Goal: Information Seeking & Learning: Learn about a topic

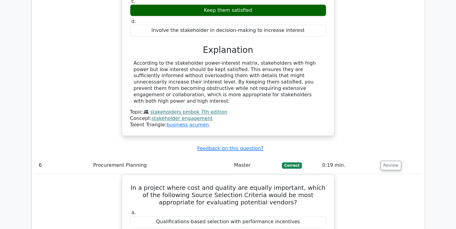
scroll to position [2513, 0]
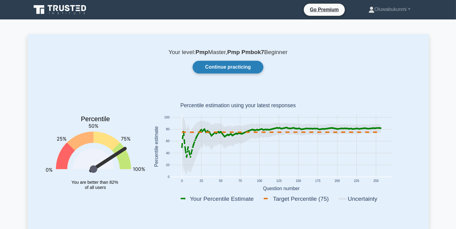
click at [232, 66] on link "Continue practicing" at bounding box center [227, 67] width 70 height 13
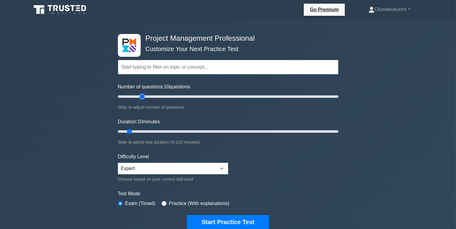
click at [140, 95] on input "Number of questions: 10 questions" at bounding box center [228, 96] width 220 height 7
click at [136, 95] on input "Number of questions: 25 questions" at bounding box center [228, 96] width 220 height 7
type input "25"
click at [143, 96] on input "Number of questions: 20 questions" at bounding box center [228, 96] width 220 height 7
click at [162, 132] on input "Duration: 10 minutes" at bounding box center [228, 131] width 220 height 7
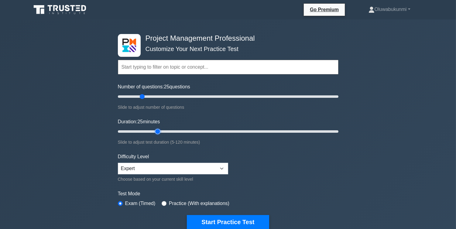
click at [162, 132] on input "Duration: 25 minutes" at bounding box center [228, 131] width 220 height 7
type input "30"
click at [163, 131] on input "Duration: 25 minutes" at bounding box center [228, 131] width 220 height 7
click at [206, 219] on button "Start Practice Test" at bounding box center [228, 222] width 82 height 14
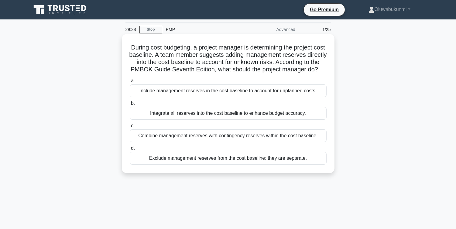
click at [173, 165] on div "Exclude management reserves from the cost baseline; they are separate." at bounding box center [228, 158] width 197 height 13
click at [130, 150] on input "d. Exclude management reserves from the cost baseline; they are separate." at bounding box center [130, 148] width 0 height 4
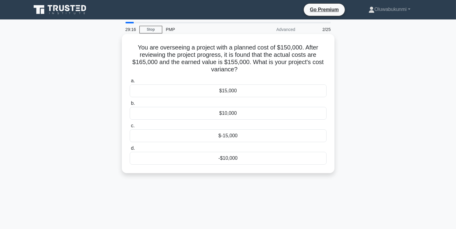
click at [221, 136] on div "$-15,000" at bounding box center [228, 135] width 197 height 13
click at [130, 128] on input "c. $-15,000" at bounding box center [130, 126] width 0 height 4
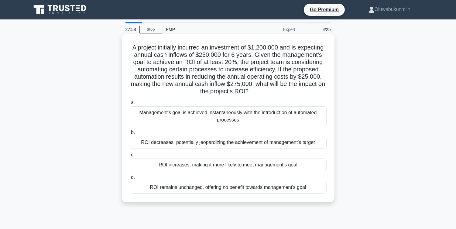
click at [239, 165] on div "ROI increases, making it more likely to meet management's goal" at bounding box center [228, 164] width 197 height 13
click at [130, 157] on input "c. ROI increases, making it more likely to meet management's goal" at bounding box center [130, 155] width 0 height 4
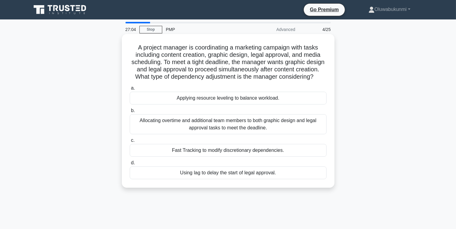
click at [217, 157] on div "Fast Tracking to modify discretionary dependencies." at bounding box center [228, 150] width 197 height 13
click at [130, 142] on input "c. Fast Tracking to modify discretionary dependencies." at bounding box center [130, 140] width 0 height 4
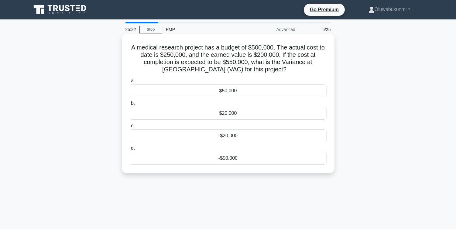
click at [224, 159] on div "-$50,000" at bounding box center [228, 158] width 197 height 13
click at [130, 150] on input "d. -$50,000" at bounding box center [130, 148] width 0 height 4
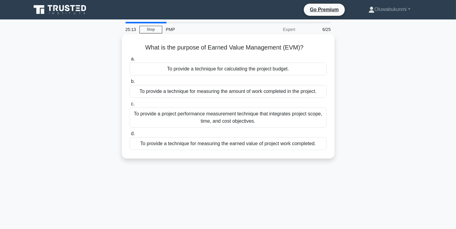
click at [210, 116] on div "To provide a project performance measurement technique that integrates project …" at bounding box center [228, 117] width 197 height 20
click at [130, 106] on input "c. To provide a project performance measurement technique that integrates proje…" at bounding box center [130, 104] width 0 height 4
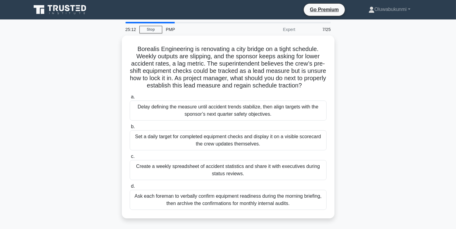
click at [210, 116] on div "Delay defining the measure until accident trends stabilize, then align targets …" at bounding box center [228, 110] width 197 height 20
click at [130, 99] on input "a. Delay defining the measure until accident trends stabilize, then align targe…" at bounding box center [130, 97] width 0 height 4
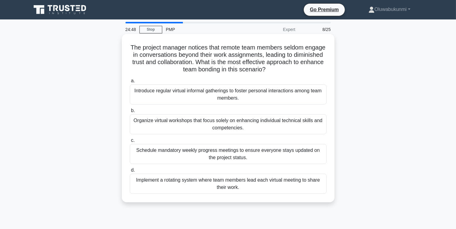
click at [214, 98] on div "Introduce regular virtual informal gatherings to foster personal interactions a…" at bounding box center [228, 94] width 197 height 20
click at [130, 83] on input "a. Introduce regular virtual informal gatherings to foster personal interaction…" at bounding box center [130, 81] width 0 height 4
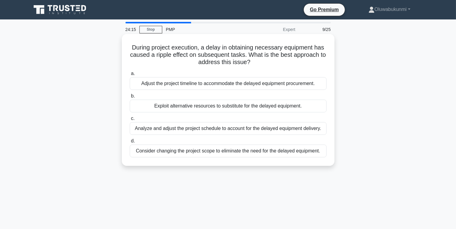
click at [192, 127] on div "Analyze and adjust the project schedule to account for the delayed equipment de…" at bounding box center [228, 128] width 197 height 13
click at [130, 121] on input "c. Analyze and adjust the project schedule to account for the delayed equipment…" at bounding box center [130, 119] width 0 height 4
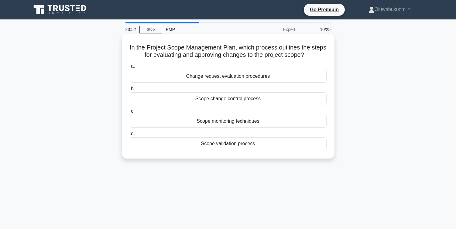
click at [181, 98] on div "Scope change control process" at bounding box center [228, 98] width 197 height 13
click at [130, 91] on input "b. Scope change control process" at bounding box center [130, 89] width 0 height 4
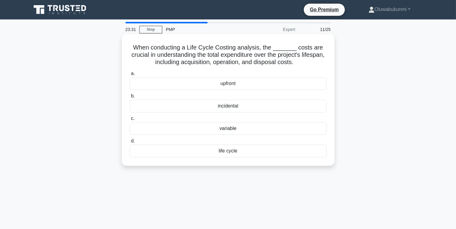
click at [216, 129] on div "variable" at bounding box center [228, 128] width 197 height 13
click at [130, 121] on input "c. variable" at bounding box center [130, 119] width 0 height 4
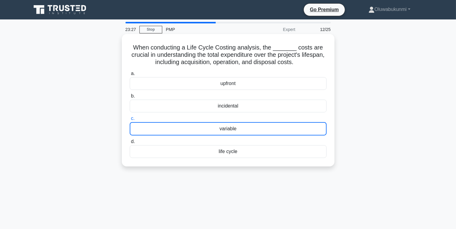
click at [231, 72] on label "a. upfront" at bounding box center [228, 80] width 197 height 20
click at [130, 72] on input "a. upfront" at bounding box center [130, 74] width 0 height 4
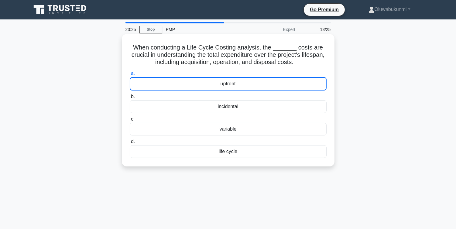
click at [223, 126] on div "variable" at bounding box center [228, 129] width 197 height 13
click at [130, 121] on input "c. variable" at bounding box center [130, 119] width 0 height 4
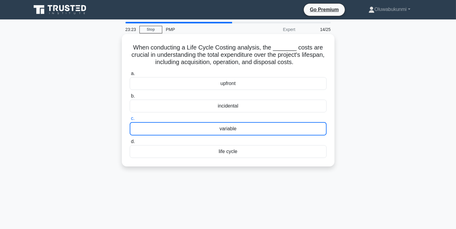
click at [223, 126] on div "variable" at bounding box center [228, 128] width 197 height 13
click at [130, 121] on input "c. variable" at bounding box center [130, 119] width 0 height 4
click at [223, 126] on div "variable" at bounding box center [228, 128] width 197 height 13
click at [130, 121] on input "c. variable" at bounding box center [130, 119] width 0 height 4
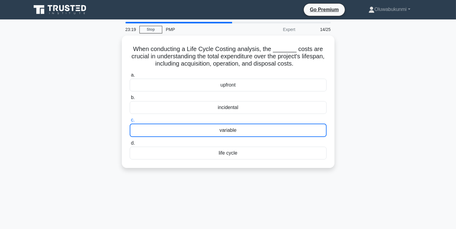
click at [121, 118] on div "When conducting a Life Cycle Costing analysis, the _______ costs are crucial in…" at bounding box center [228, 106] width 401 height 140
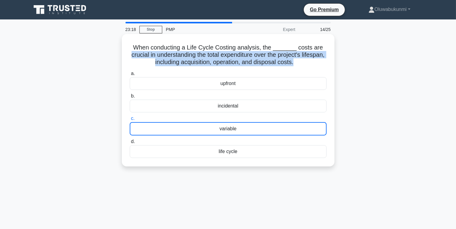
drag, startPoint x: 88, startPoint y: 72, endPoint x: 134, endPoint y: 55, distance: 48.8
click at [134, 55] on div "When conducting a Life Cycle Costing analysis, the _______ costs are crucial in…" at bounding box center [228, 106] width 401 height 140
click at [134, 55] on h5 "When conducting a Life Cycle Costing analysis, the _______ costs are crucial in…" at bounding box center [228, 55] width 198 height 22
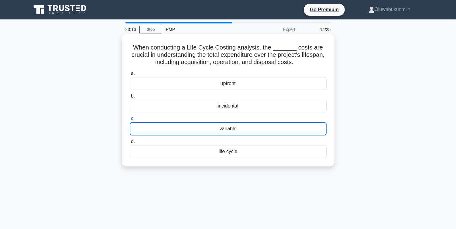
click at [167, 131] on div "variable" at bounding box center [228, 128] width 197 height 13
click at [130, 121] on input "c. variable" at bounding box center [130, 119] width 0 height 4
click at [167, 131] on div "variable" at bounding box center [228, 128] width 197 height 13
click at [130, 121] on input "c. variable" at bounding box center [130, 119] width 0 height 4
click at [167, 131] on div "variable" at bounding box center [228, 128] width 197 height 13
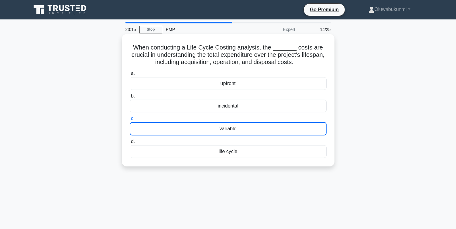
click at [130, 121] on input "c. variable" at bounding box center [130, 119] width 0 height 4
click at [207, 120] on label "c. variable" at bounding box center [228, 125] width 197 height 21
click at [130, 120] on input "c. variable" at bounding box center [130, 119] width 0 height 4
click at [233, 65] on h5 "When conducting a Life Cycle Costing analysis, the _______ costs are crucial in…" at bounding box center [228, 55] width 198 height 22
click at [225, 124] on div "variable" at bounding box center [228, 128] width 197 height 13
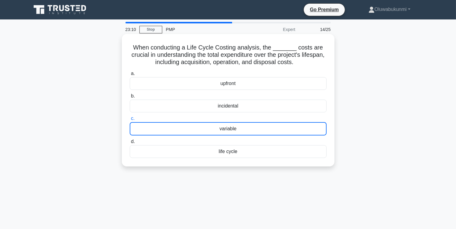
click at [130, 121] on input "c. variable" at bounding box center [130, 119] width 0 height 4
click at [225, 124] on div "variable" at bounding box center [228, 128] width 197 height 13
click at [130, 121] on input "c. variable" at bounding box center [130, 119] width 0 height 4
click at [225, 124] on div "variable" at bounding box center [228, 128] width 197 height 13
click at [130, 121] on input "c. variable" at bounding box center [130, 119] width 0 height 4
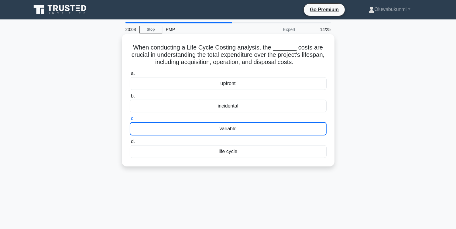
click at [231, 163] on div "When conducting a Life Cycle Costing analysis, the _______ costs are crucial in…" at bounding box center [228, 100] width 213 height 132
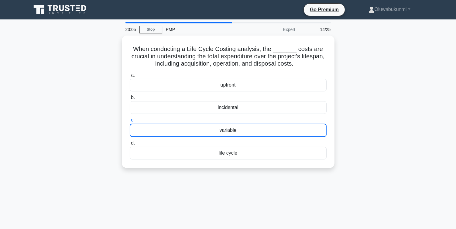
click at [88, 60] on div "When conducting a Life Cycle Costing analysis, the _______ costs are crucial in…" at bounding box center [228, 106] width 401 height 140
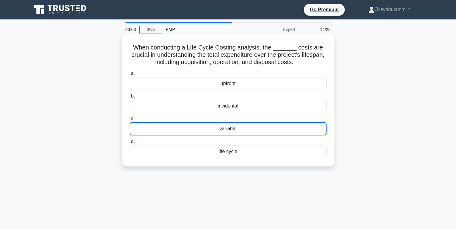
click at [170, 125] on div "variable" at bounding box center [228, 128] width 197 height 13
click at [130, 121] on input "c. variable" at bounding box center [130, 119] width 0 height 4
click at [170, 125] on div "variable" at bounding box center [228, 128] width 197 height 13
click at [130, 121] on input "c. variable" at bounding box center [130, 119] width 0 height 4
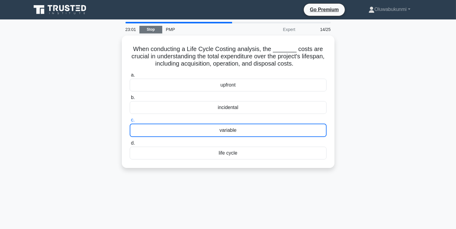
click at [144, 31] on link "Stop" at bounding box center [150, 30] width 23 height 8
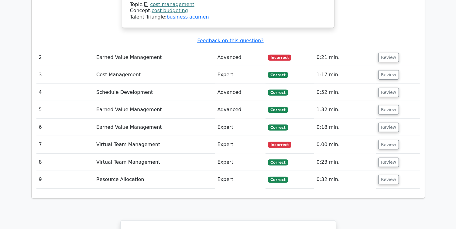
scroll to position [748, 0]
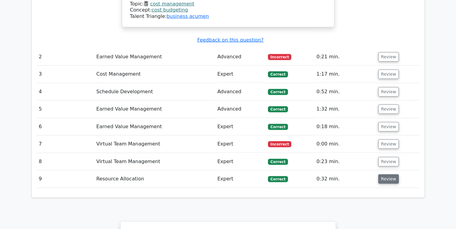
click at [378, 174] on button "Review" at bounding box center [388, 178] width 21 height 9
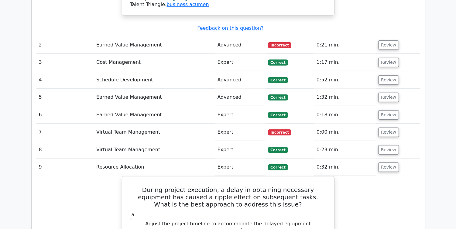
scroll to position [759, 0]
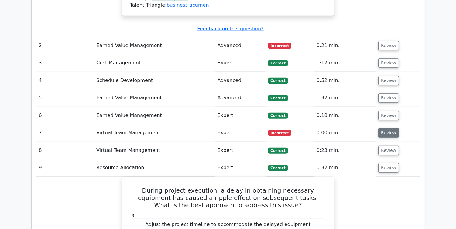
click at [389, 128] on button "Review" at bounding box center [388, 132] width 21 height 9
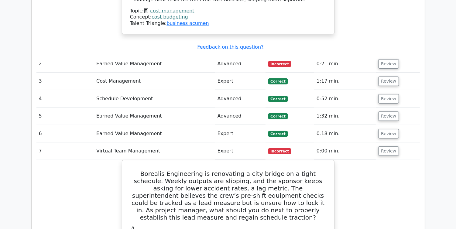
scroll to position [669, 0]
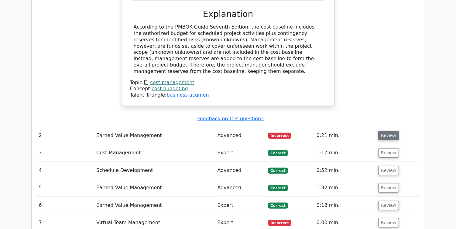
click at [384, 131] on button "Review" at bounding box center [388, 135] width 21 height 9
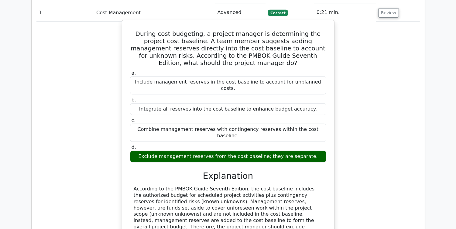
scroll to position [444, 0]
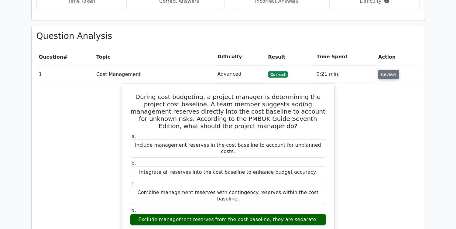
click at [386, 70] on button "Review" at bounding box center [388, 74] width 21 height 9
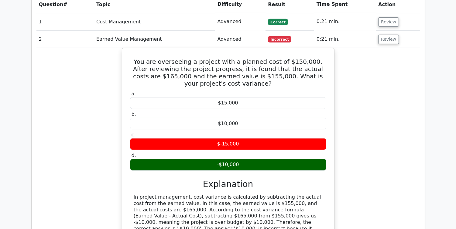
scroll to position [495, 0]
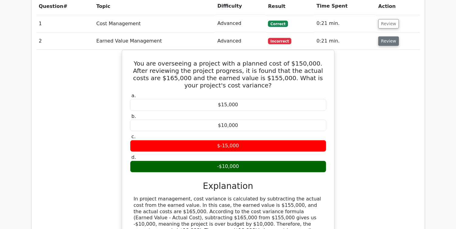
click at [390, 36] on button "Review" at bounding box center [388, 40] width 21 height 9
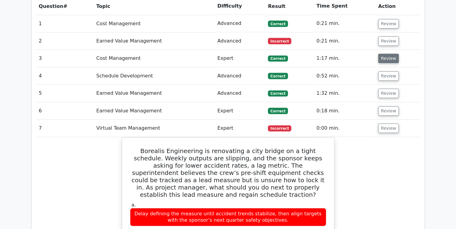
click at [386, 54] on button "Review" at bounding box center [388, 58] width 21 height 9
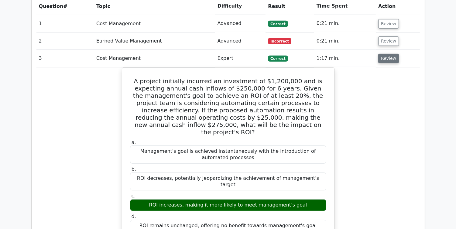
click at [385, 54] on button "Review" at bounding box center [388, 58] width 21 height 9
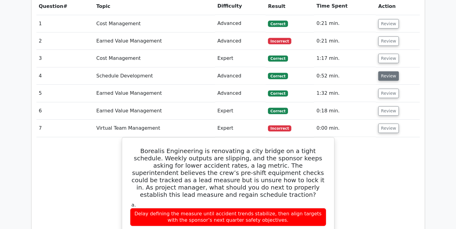
click at [385, 71] on button "Review" at bounding box center [388, 75] width 21 height 9
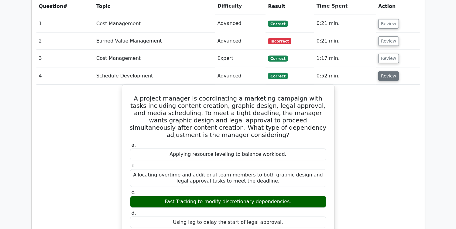
click at [385, 71] on button "Review" at bounding box center [388, 75] width 21 height 9
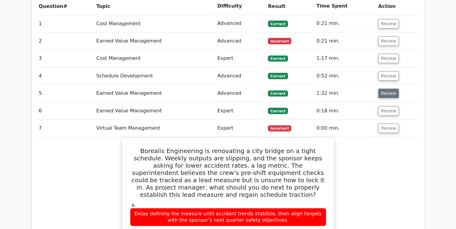
click at [388, 89] on button "Review" at bounding box center [388, 93] width 21 height 9
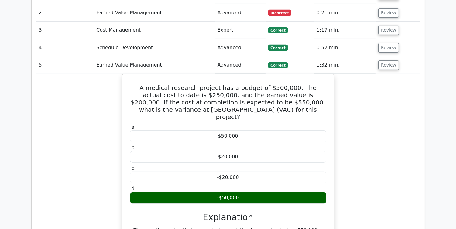
scroll to position [523, 0]
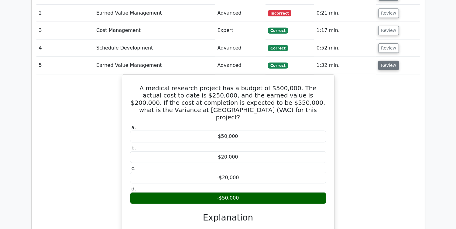
click at [388, 61] on button "Review" at bounding box center [388, 65] width 21 height 9
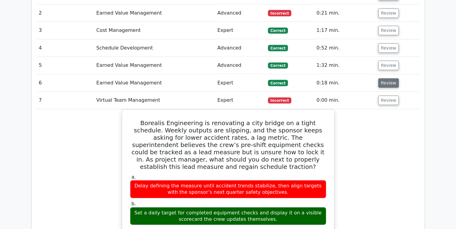
click at [386, 78] on button "Review" at bounding box center [388, 82] width 21 height 9
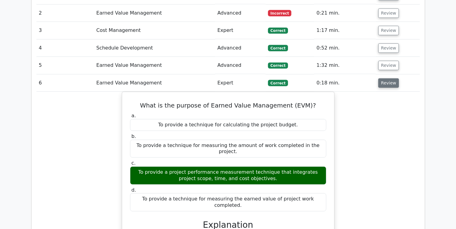
click at [386, 78] on button "Review" at bounding box center [388, 82] width 21 height 9
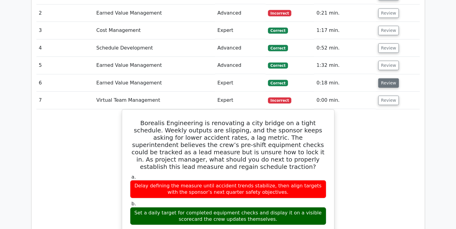
click at [387, 78] on button "Review" at bounding box center [388, 82] width 21 height 9
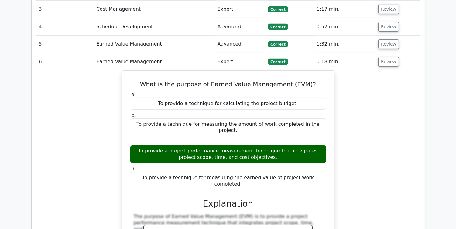
scroll to position [543, 0]
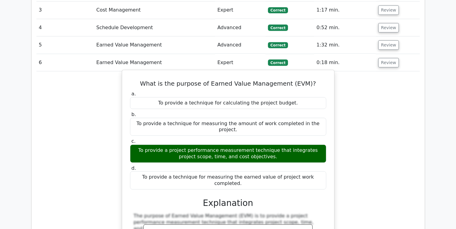
click at [117, 109] on div "What is the purpose of Earned Value Management (EVM)? a. To provide a technique…" at bounding box center [227, 192] width 383 height 243
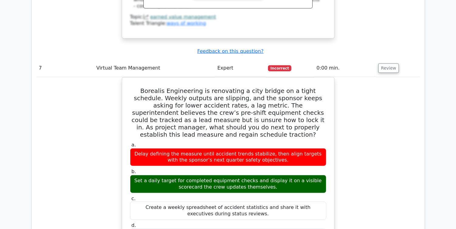
scroll to position [813, 0]
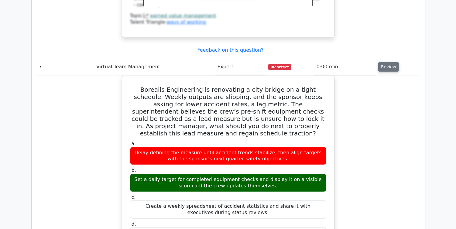
click at [386, 62] on button "Review" at bounding box center [388, 66] width 21 height 9
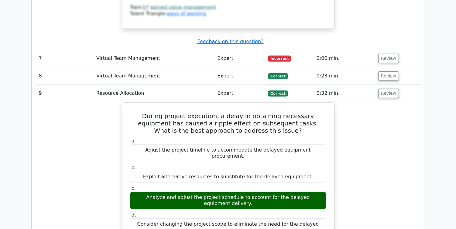
scroll to position [852, 0]
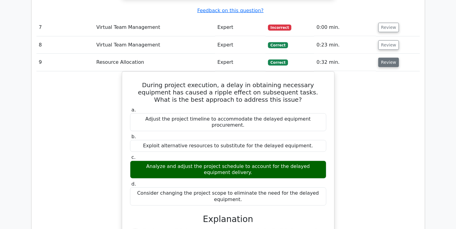
click at [386, 58] on button "Review" at bounding box center [388, 62] width 21 height 9
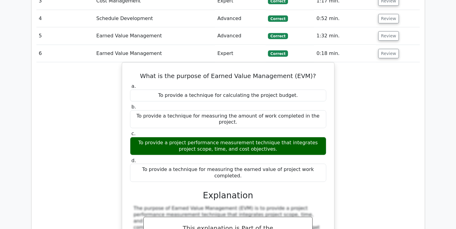
scroll to position [551, 0]
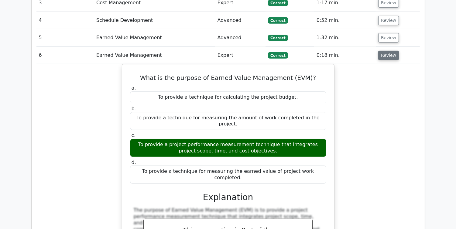
click at [386, 51] on button "Review" at bounding box center [388, 55] width 21 height 9
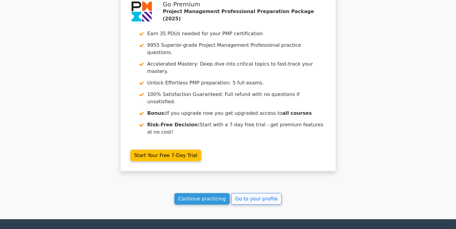
scroll to position [706, 0]
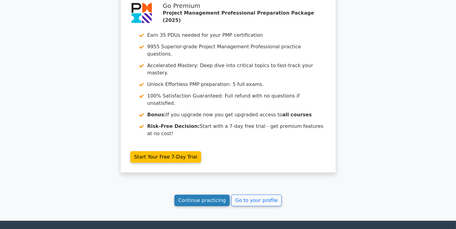
click at [210, 195] on link "Continue practicing" at bounding box center [202, 201] width 56 height 12
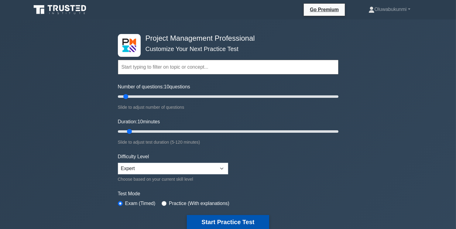
click at [228, 226] on button "Start Practice Test" at bounding box center [228, 222] width 82 height 14
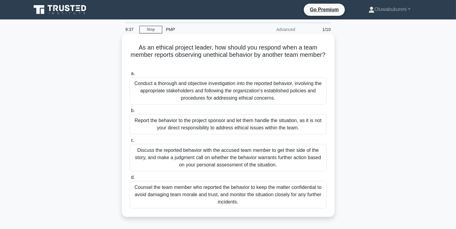
click at [171, 83] on div "Conduct a thorough and objective investigation into the reported behavior, invo…" at bounding box center [228, 90] width 197 height 27
click at [130, 76] on input "a. Conduct a thorough and objective investigation into the reported behavior, i…" at bounding box center [130, 74] width 0 height 4
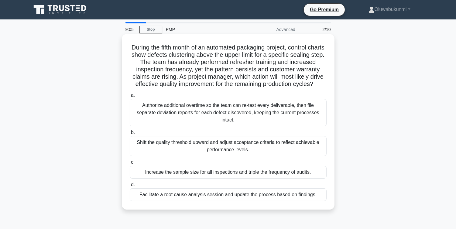
click at [171, 201] on div "Facilitate a root cause analysis session and update the process based on findin…" at bounding box center [228, 194] width 197 height 13
click at [130, 187] on input "d. Facilitate a root cause analysis session and update the process based on fin…" at bounding box center [130, 185] width 0 height 4
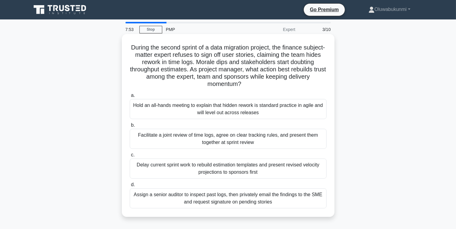
click at [142, 139] on div "Facilitate a joint review of time logs, agree on clear tracking rules, and pres…" at bounding box center [228, 139] width 197 height 20
click at [130, 127] on input "b. Facilitate a joint review of time logs, agree on clear tracking rules, and p…" at bounding box center [130, 125] width 0 height 4
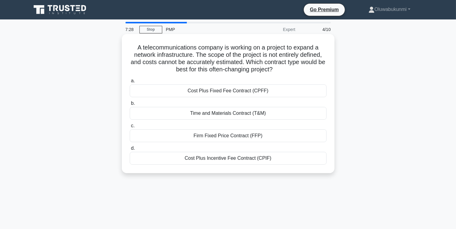
click at [156, 91] on div "Cost Plus Fixed Fee Contract (CPFF)" at bounding box center [228, 90] width 197 height 13
click at [130, 83] on input "a. Cost Plus Fixed Fee Contract (CPFF)" at bounding box center [130, 81] width 0 height 4
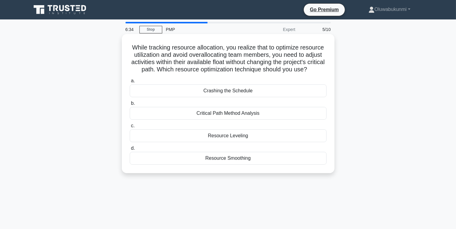
click at [192, 165] on div "Resource Smoothing" at bounding box center [228, 158] width 197 height 13
click at [130, 150] on input "d. Resource Smoothing" at bounding box center [130, 148] width 0 height 4
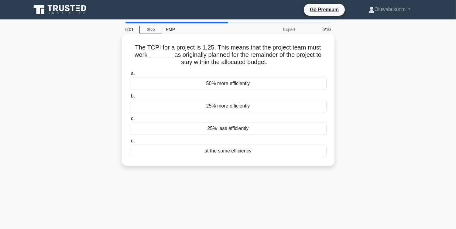
click at [236, 103] on div "25% more efficiently" at bounding box center [228, 106] width 197 height 13
click at [130, 98] on input "b. 25% more efficiently" at bounding box center [130, 96] width 0 height 4
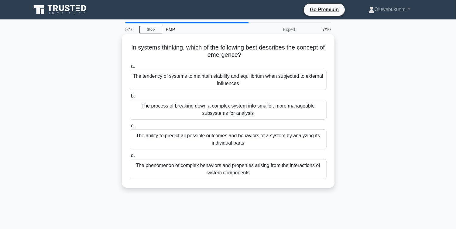
click at [226, 169] on div "The phenomenon of complex behaviors and properties arising from the interaction…" at bounding box center [228, 169] width 197 height 20
click at [130, 158] on input "d. The phenomenon of complex behaviors and properties arising from the interact…" at bounding box center [130, 156] width 0 height 4
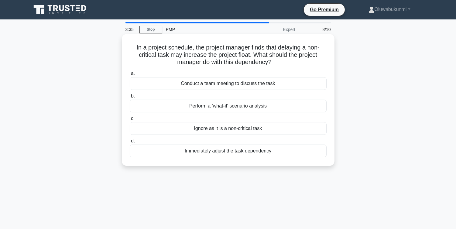
click at [192, 153] on div "Immediately adjust the task dependency" at bounding box center [228, 151] width 197 height 13
click at [130, 143] on input "d. Immediately adjust the task dependency" at bounding box center [130, 141] width 0 height 4
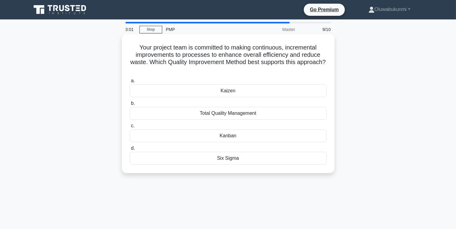
click at [223, 131] on div "Kanban" at bounding box center [228, 135] width 197 height 13
click at [130, 128] on input "c. [GEOGRAPHIC_DATA]" at bounding box center [130, 126] width 0 height 4
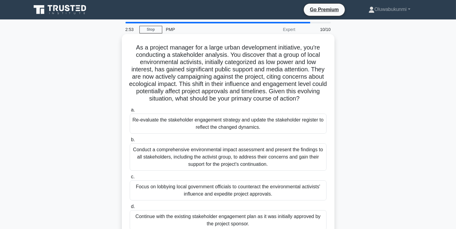
click at [207, 101] on h5 "As a project manager for a large urban development initiative, you're conductin…" at bounding box center [228, 73] width 198 height 59
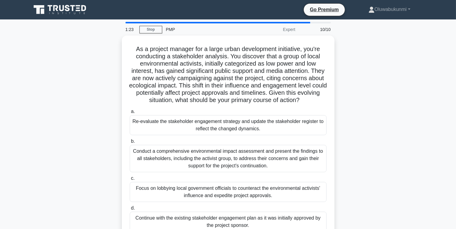
scroll to position [5, 0]
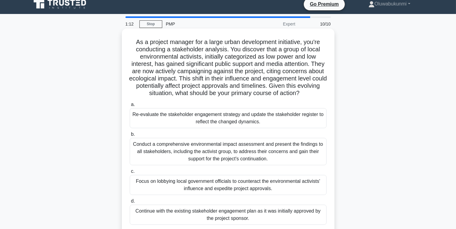
click at [282, 114] on div "Re-evaluate the stakeholder engagement strategy and update the stakeholder regi…" at bounding box center [228, 118] width 197 height 20
click at [130, 107] on input "a. Re-evaluate the stakeholder engagement strategy and update the stakeholder r…" at bounding box center [130, 105] width 0 height 4
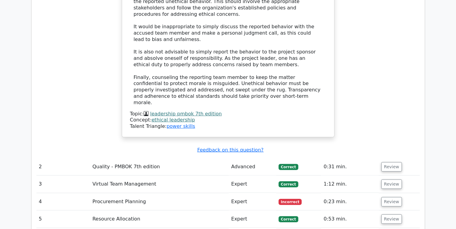
scroll to position [866, 0]
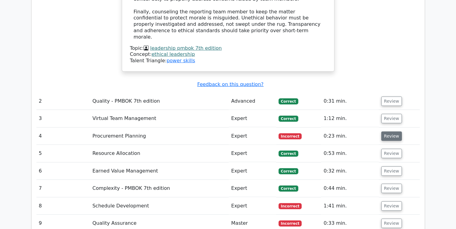
click at [393, 131] on button "Review" at bounding box center [391, 135] width 21 height 9
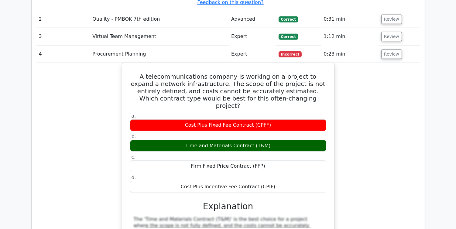
scroll to position [939, 0]
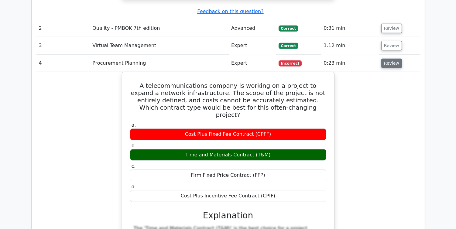
click at [389, 59] on button "Review" at bounding box center [391, 63] width 21 height 9
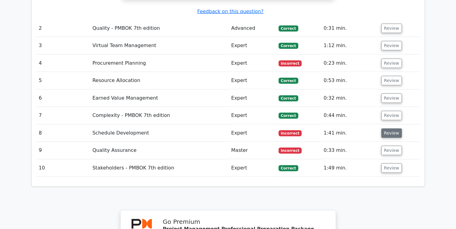
click at [396, 128] on button "Review" at bounding box center [391, 132] width 21 height 9
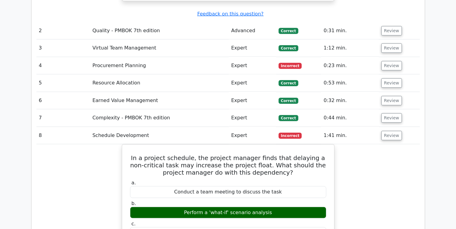
scroll to position [922, 0]
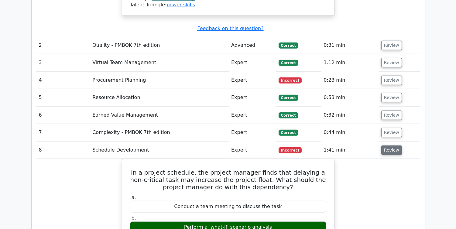
click at [389, 145] on button "Review" at bounding box center [391, 149] width 21 height 9
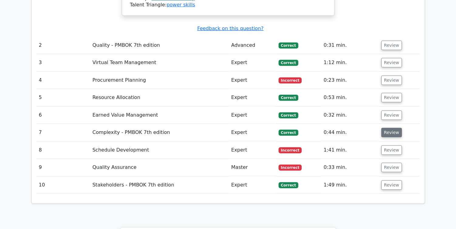
click at [381, 128] on button "Review" at bounding box center [391, 132] width 21 height 9
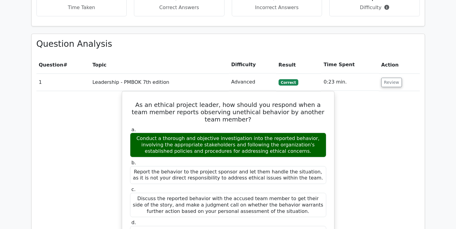
scroll to position [512, 0]
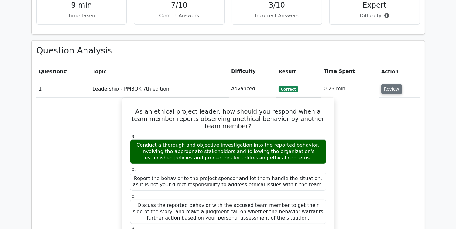
click at [393, 84] on button "Review" at bounding box center [391, 88] width 21 height 9
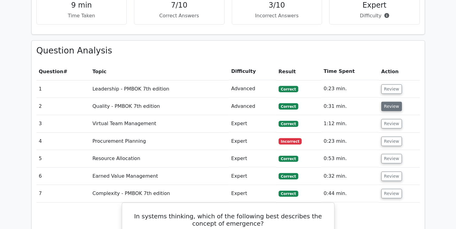
click at [390, 102] on button "Review" at bounding box center [391, 106] width 21 height 9
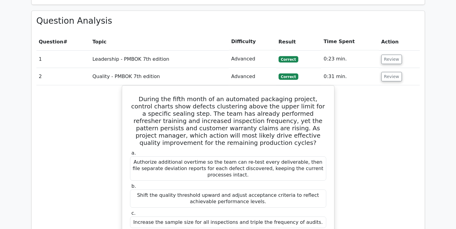
scroll to position [540, 0]
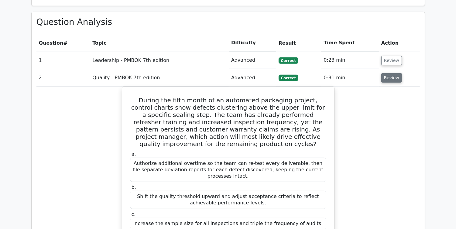
click at [395, 73] on button "Review" at bounding box center [391, 77] width 21 height 9
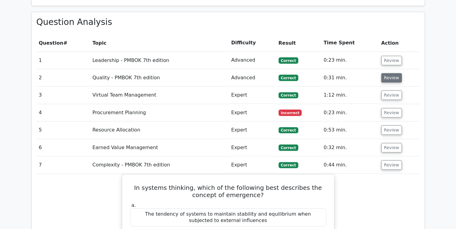
click at [395, 73] on button "Review" at bounding box center [391, 77] width 21 height 9
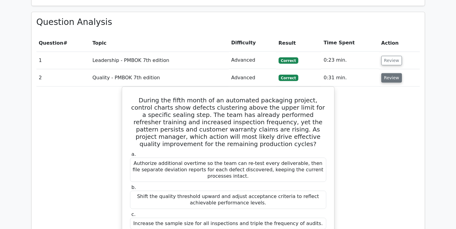
click at [391, 73] on button "Review" at bounding box center [391, 77] width 21 height 9
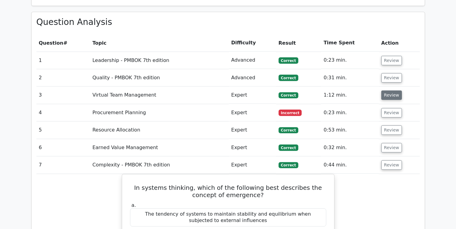
click at [389, 90] on button "Review" at bounding box center [391, 94] width 21 height 9
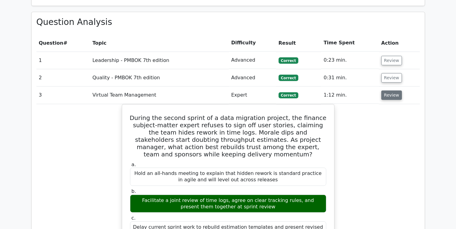
click at [389, 90] on button "Review" at bounding box center [391, 94] width 21 height 9
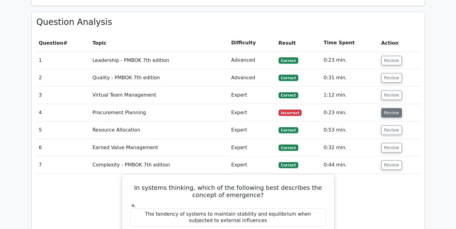
click at [389, 108] on button "Review" at bounding box center [391, 112] width 21 height 9
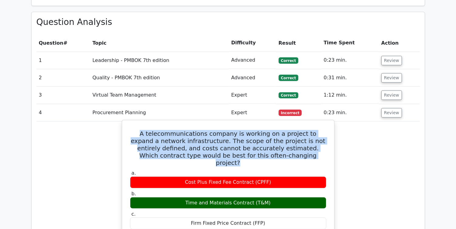
drag, startPoint x: 134, startPoint y: 104, endPoint x: 283, endPoint y: 128, distance: 150.9
click at [283, 130] on h5 "A telecommunications company is working on a project to expand a network infras…" at bounding box center [227, 148] width 197 height 36
copy h5 "A telecommunications company is working on a project to expand a network infras…"
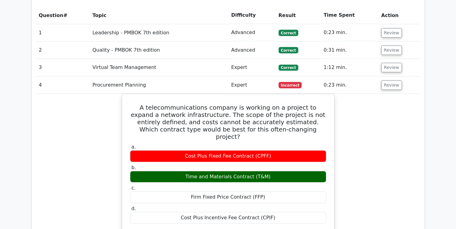
scroll to position [568, 0]
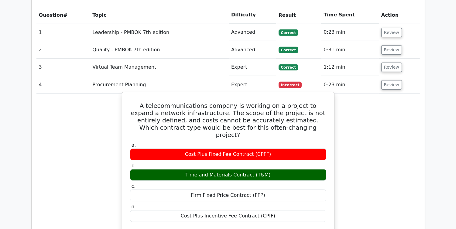
drag, startPoint x: 188, startPoint y: 119, endPoint x: 269, endPoint y: 183, distance: 103.7
click at [269, 183] on div "a. Cost Plus Fixed Fee Contract (CPFF) b. Time and Materials Contract (T&M) c. …" at bounding box center [227, 182] width 203 height 82
copy div "Cost Plus Fixed Fee Contract (CPFF) b. Time and Materials Contract (T&M) c. Fir…"
click at [144, 102] on h5 "A telecommunications company is working on a project to expand a network infras…" at bounding box center [227, 120] width 197 height 36
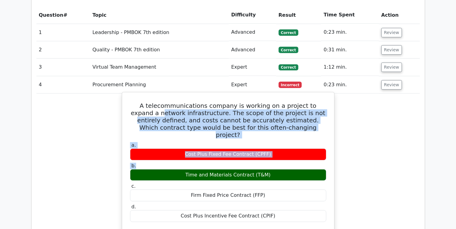
drag, startPoint x: 134, startPoint y: 80, endPoint x: 175, endPoint y: 128, distance: 63.1
click at [156, 102] on h5 "A telecommunications company is working on a project to expand a network infras…" at bounding box center [227, 120] width 197 height 36
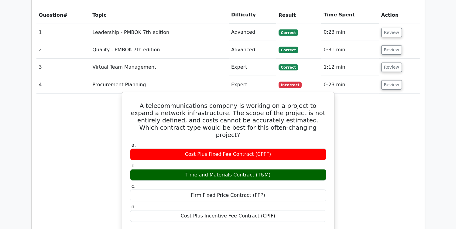
drag, startPoint x: 134, startPoint y: 76, endPoint x: 271, endPoint y: 179, distance: 171.5
copy div "A telecommunications company is working on a project to expand a network infras…"
